Goal: Task Accomplishment & Management: Complete application form

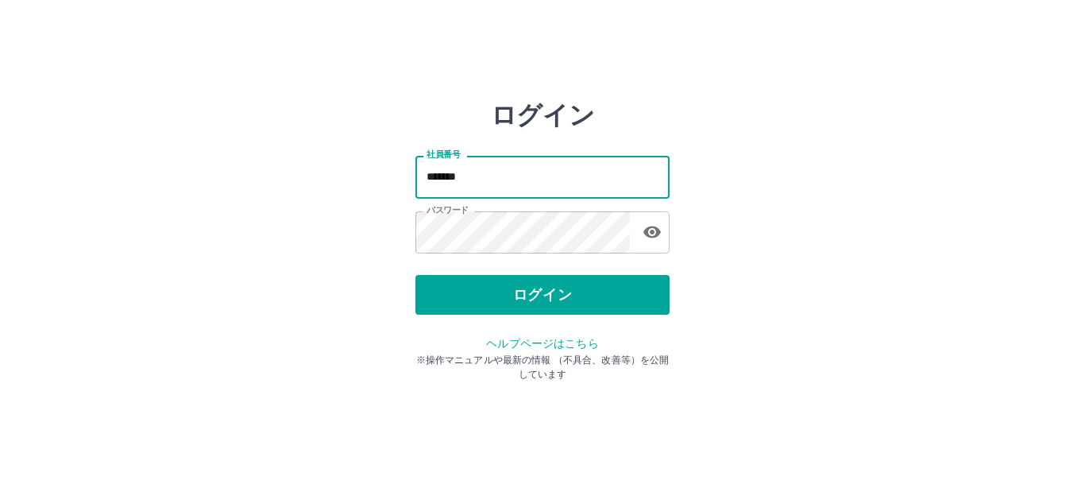
type input "*******"
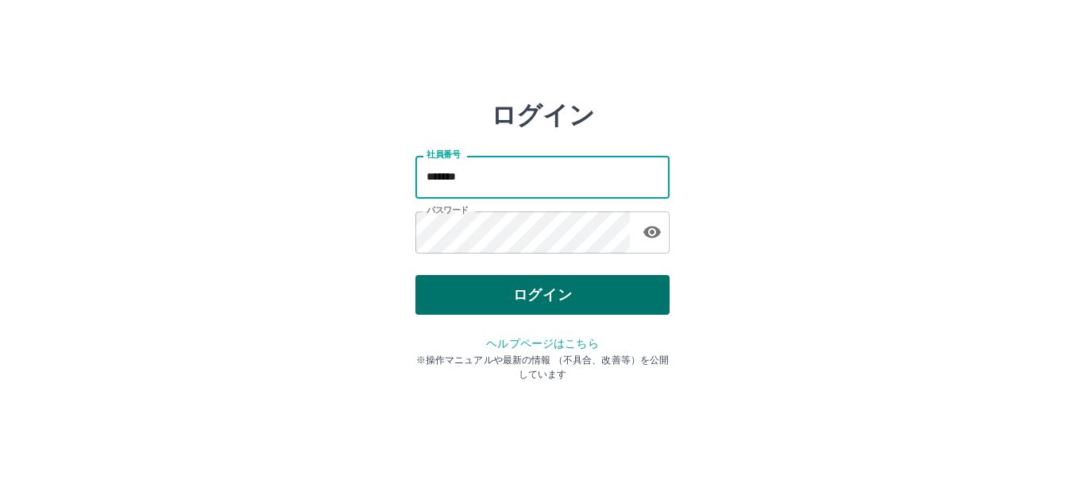
click at [477, 285] on button "ログイン" at bounding box center [543, 295] width 254 height 40
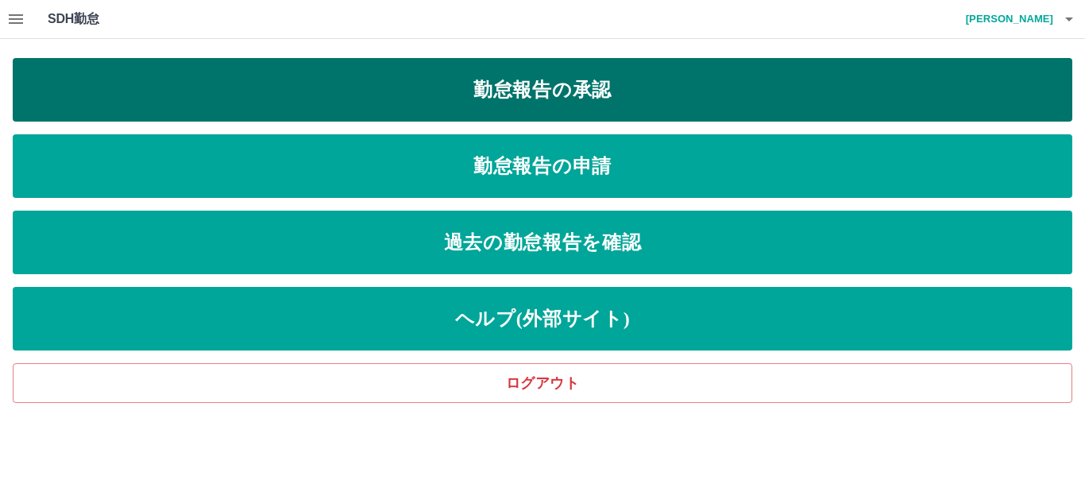
click at [518, 114] on link "勤怠報告の承認" at bounding box center [543, 90] width 1060 height 64
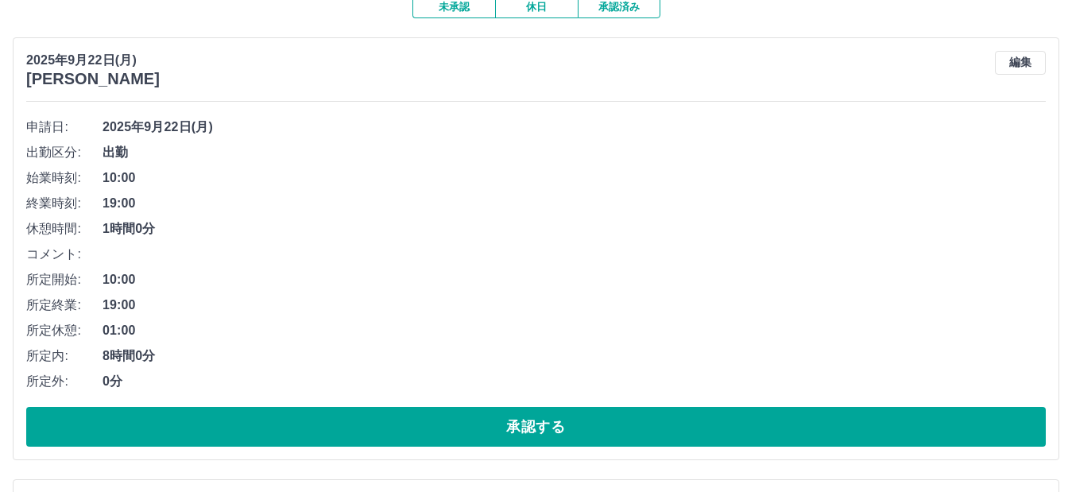
scroll to position [159, 0]
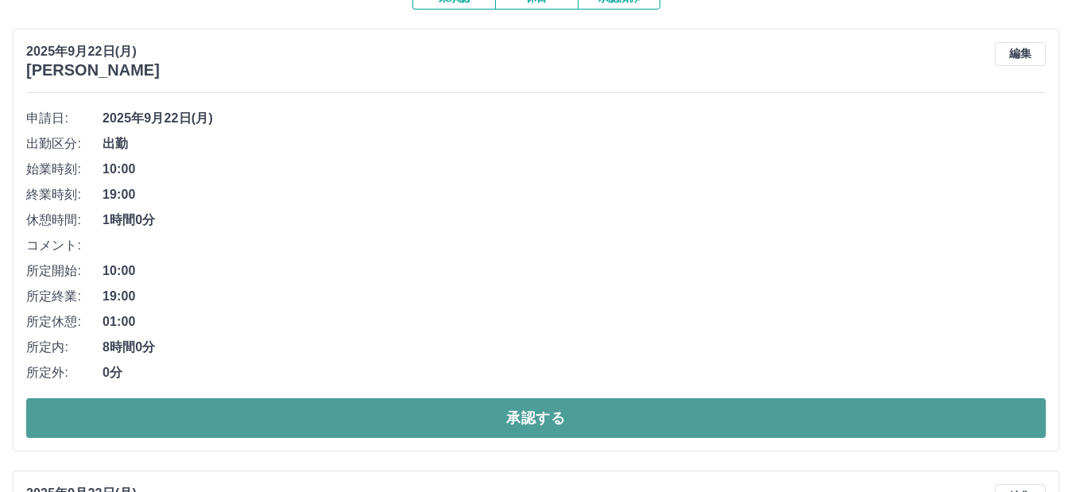
click at [433, 429] on button "承認する" at bounding box center [535, 418] width 1019 height 40
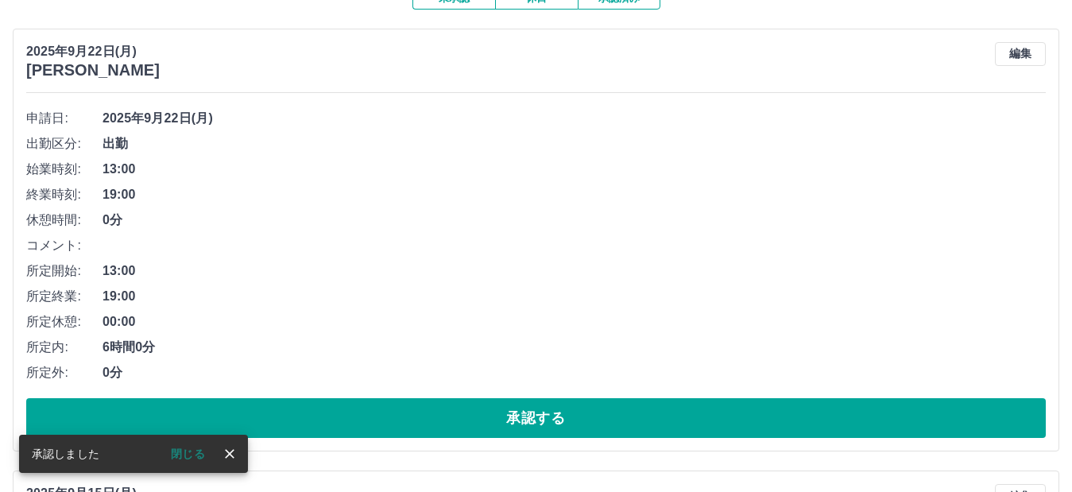
click at [433, 429] on button "承認する" at bounding box center [535, 418] width 1019 height 40
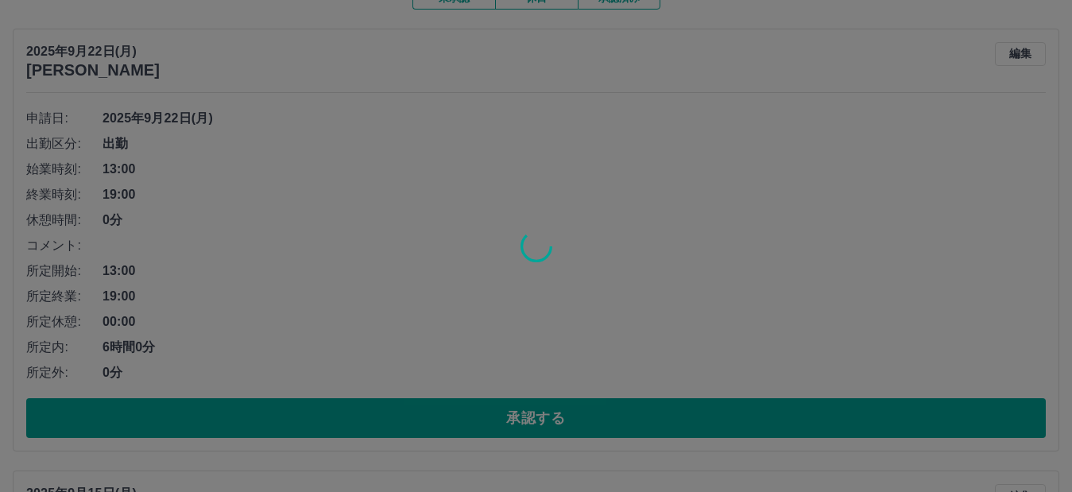
scroll to position [123, 0]
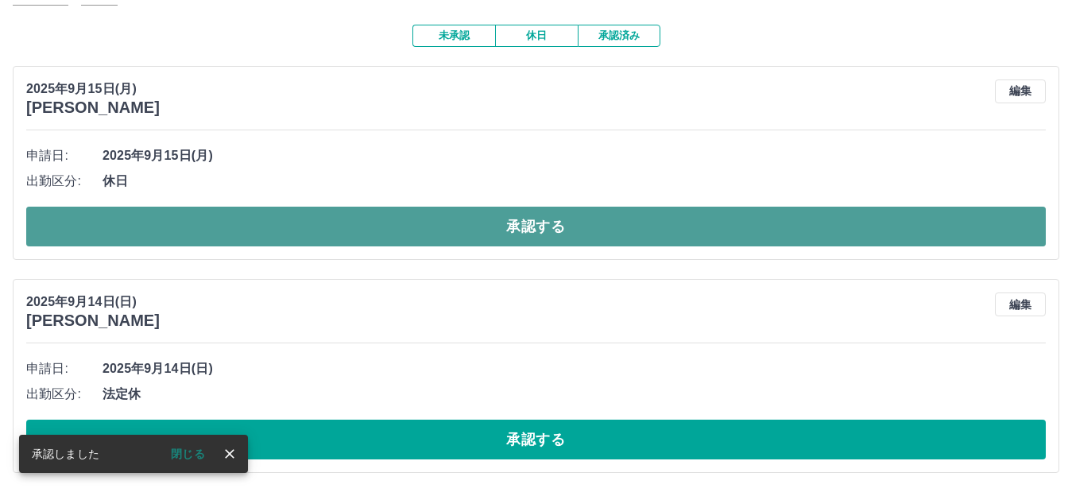
click at [435, 226] on button "承認する" at bounding box center [535, 227] width 1019 height 40
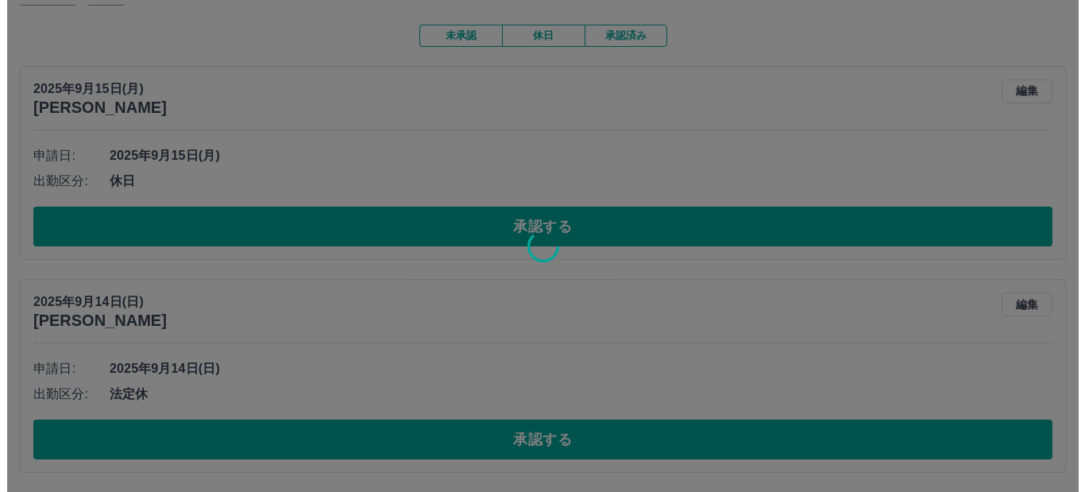
scroll to position [0, 0]
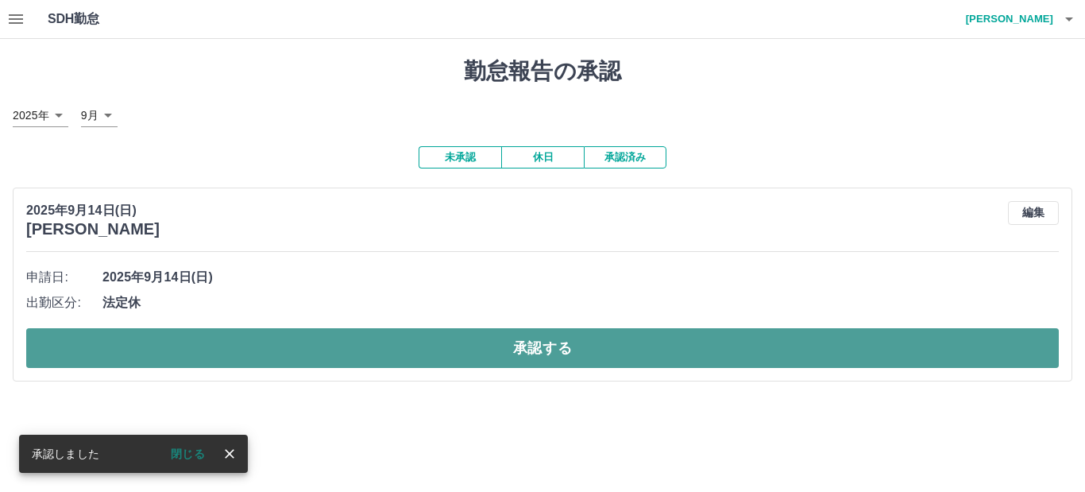
click at [472, 351] on button "承認する" at bounding box center [542, 348] width 1033 height 40
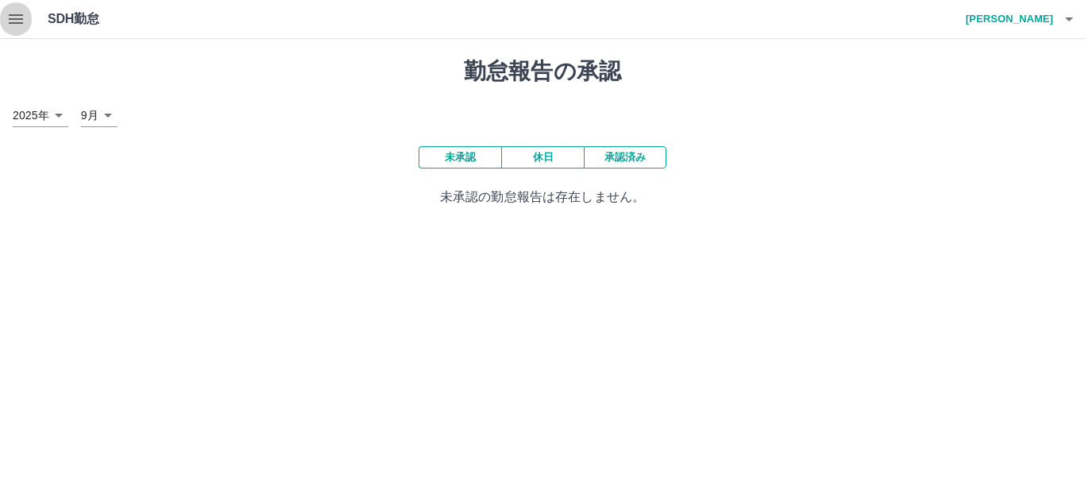
click at [17, 19] on icon "button" at bounding box center [16, 19] width 14 height 10
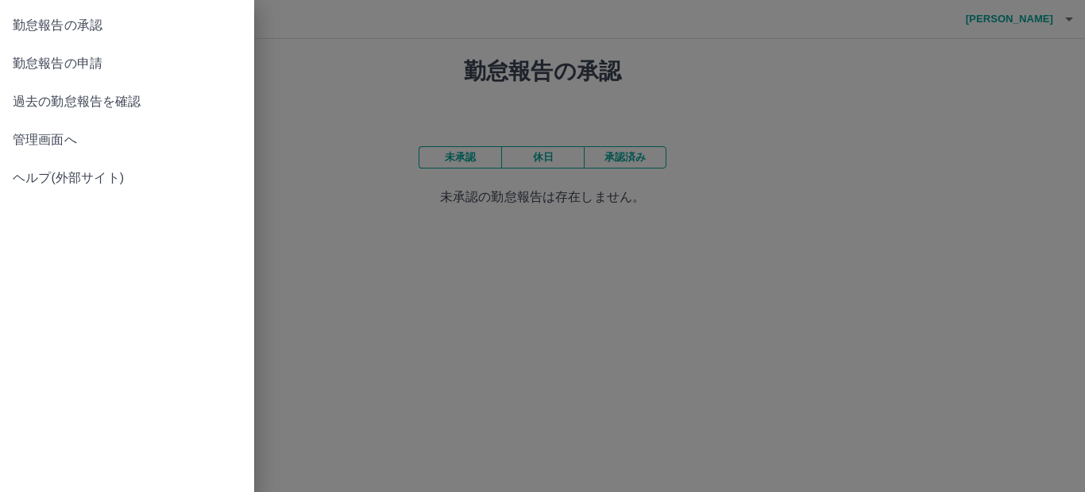
click at [163, 62] on span "勤怠報告の申請" at bounding box center [127, 63] width 229 height 19
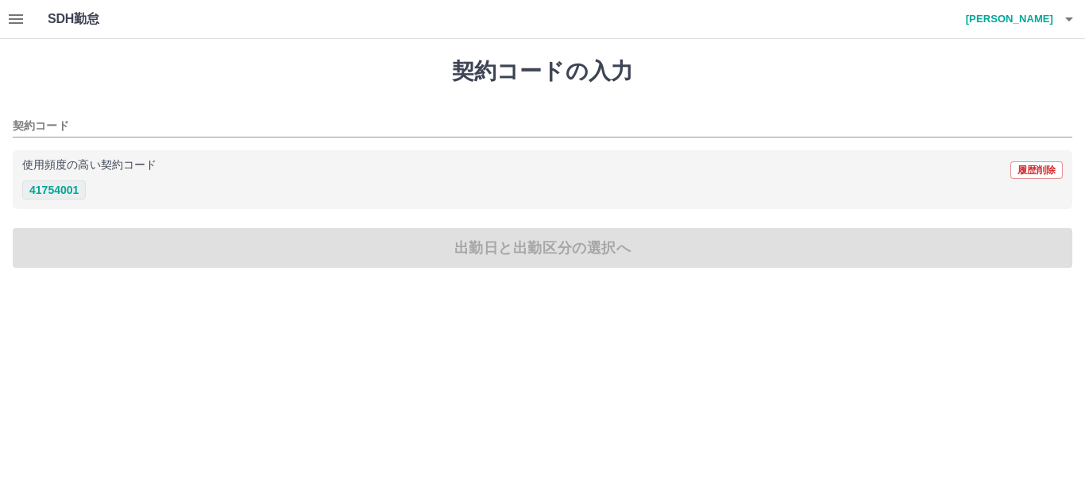
click at [63, 192] on button "41754001" at bounding box center [54, 189] width 64 height 19
type input "********"
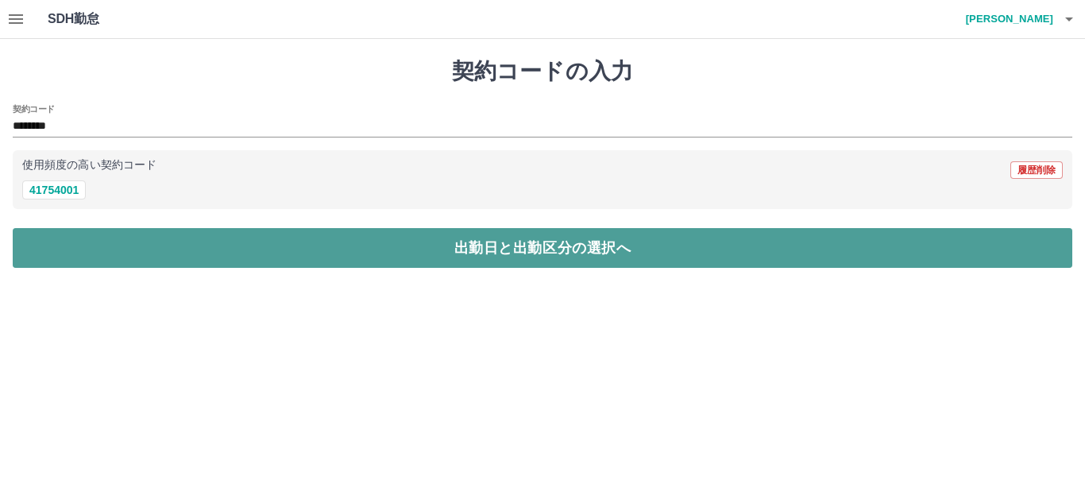
click at [83, 246] on button "出勤日と出勤区分の選択へ" at bounding box center [543, 248] width 1060 height 40
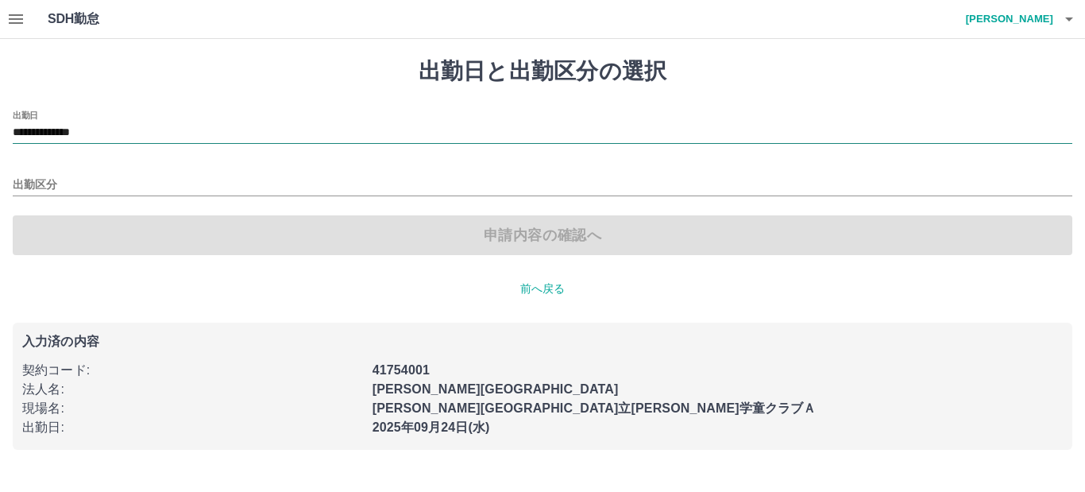
click at [126, 137] on input "**********" at bounding box center [543, 133] width 1060 height 20
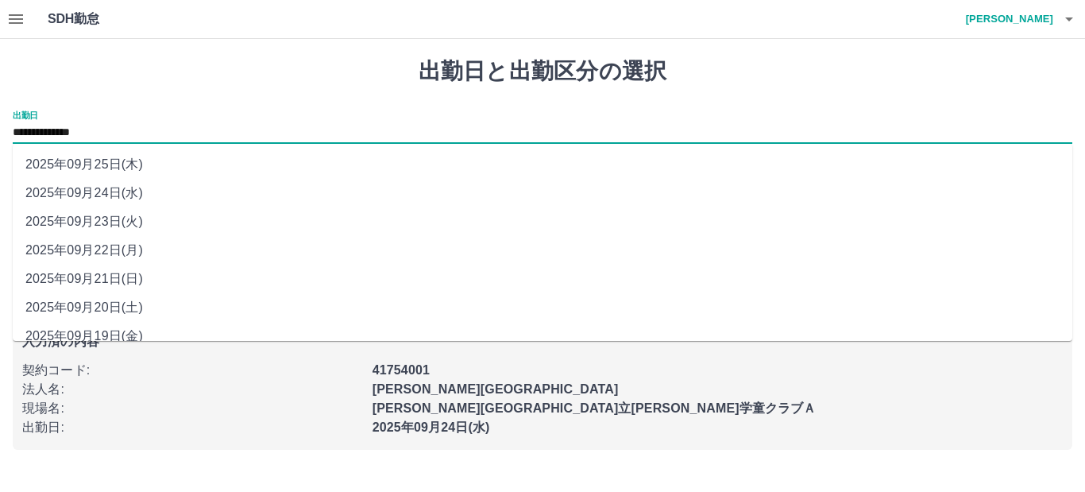
click at [121, 217] on li "2025年09月23日(火)" at bounding box center [543, 221] width 1060 height 29
type input "**********"
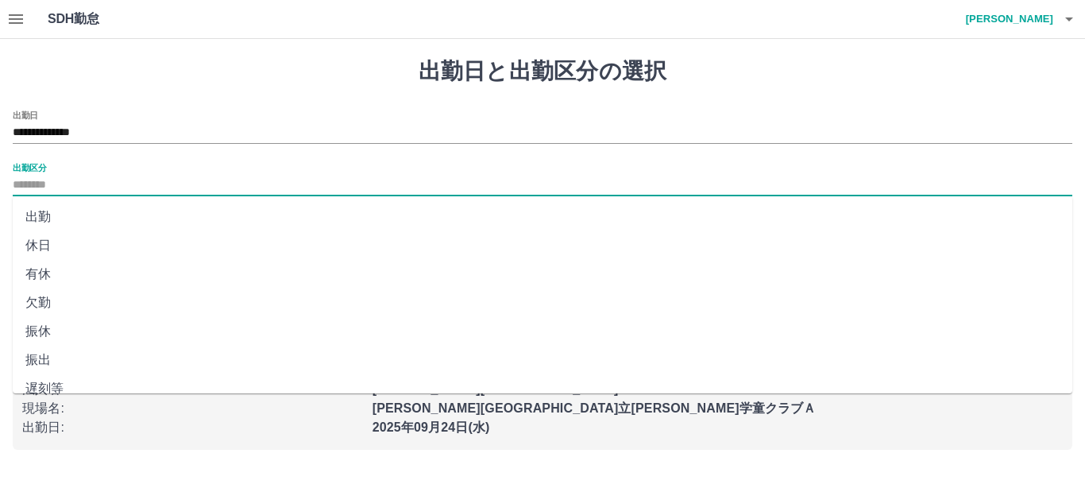
click at [91, 182] on input "出勤区分" at bounding box center [543, 186] width 1060 height 20
click at [50, 249] on li "休日" at bounding box center [543, 245] width 1060 height 29
type input "**"
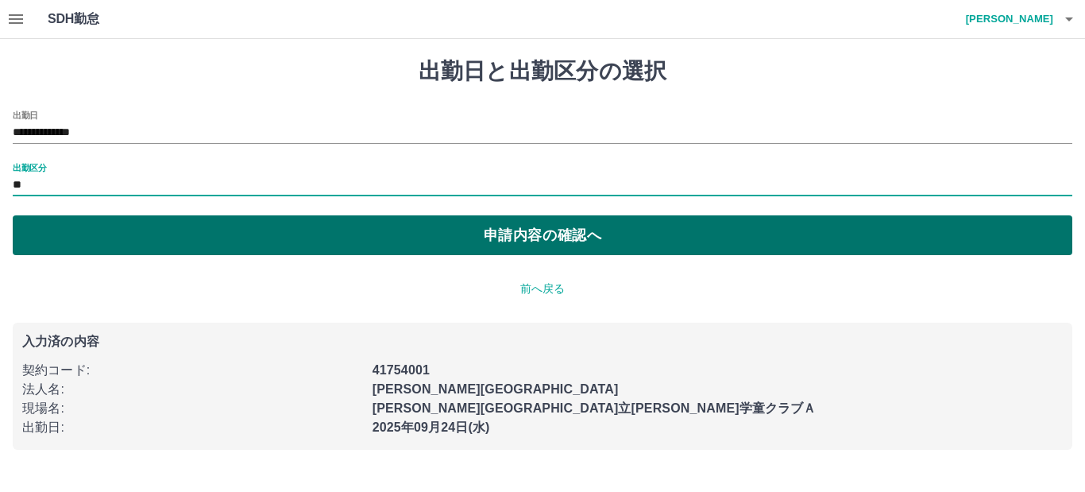
click at [188, 244] on button "申請内容の確認へ" at bounding box center [543, 235] width 1060 height 40
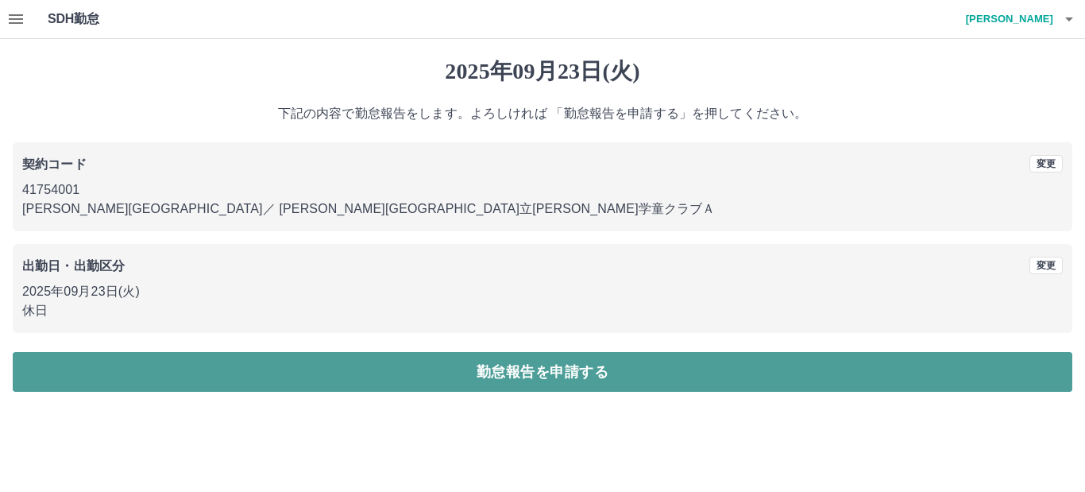
click at [288, 382] on button "勤怠報告を申請する" at bounding box center [543, 372] width 1060 height 40
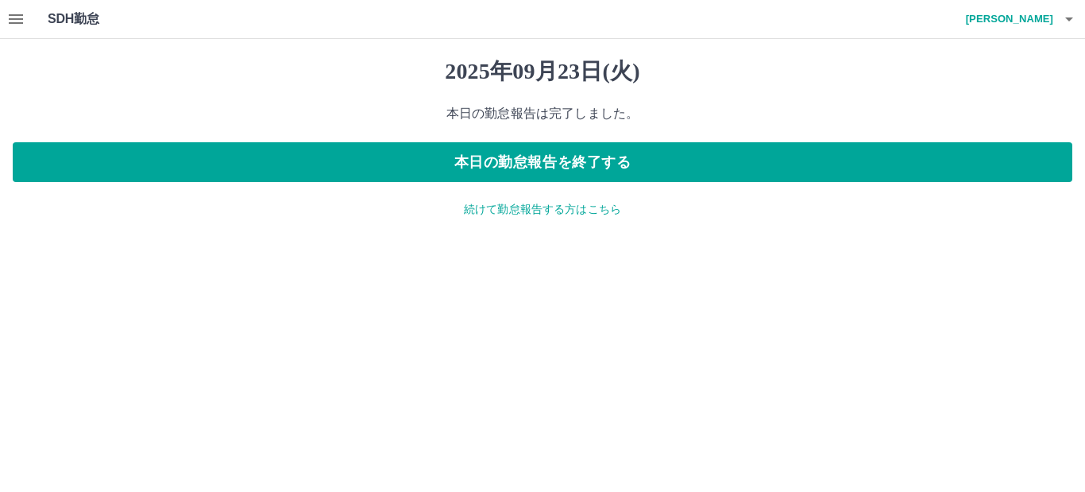
click at [14, 17] on icon "button" at bounding box center [15, 19] width 19 height 19
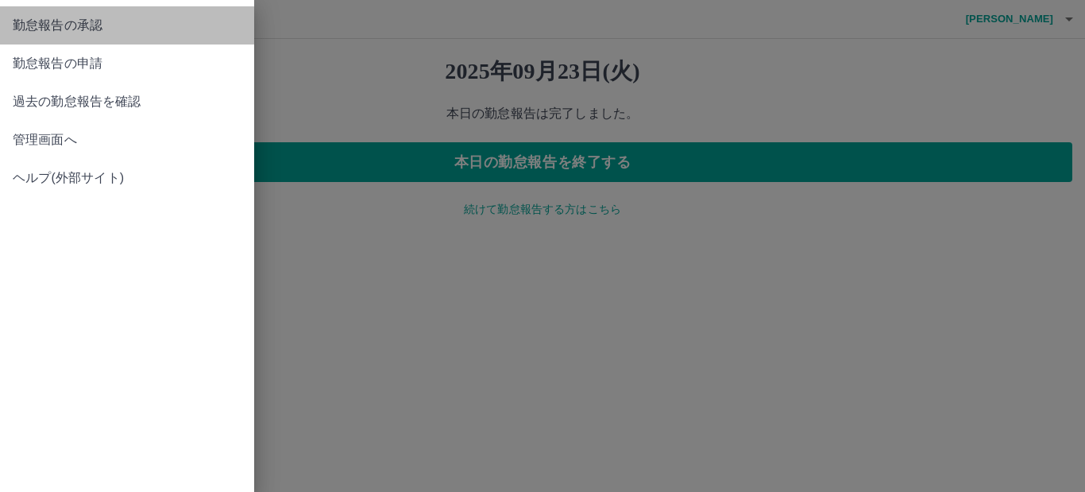
click at [127, 35] on link "勤怠報告の承認" at bounding box center [127, 25] width 254 height 38
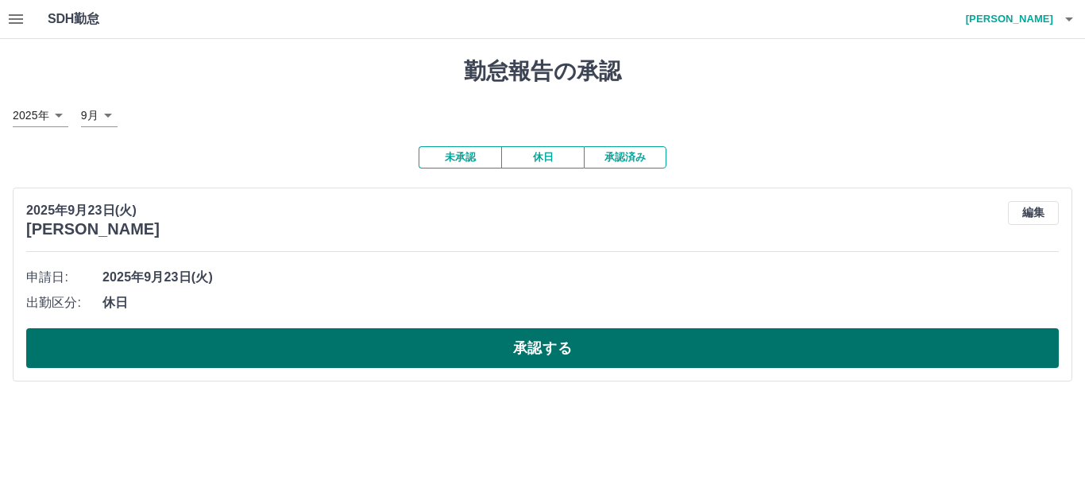
click at [620, 346] on button "承認する" at bounding box center [542, 348] width 1033 height 40
